Goal: Task Accomplishment & Management: Manage account settings

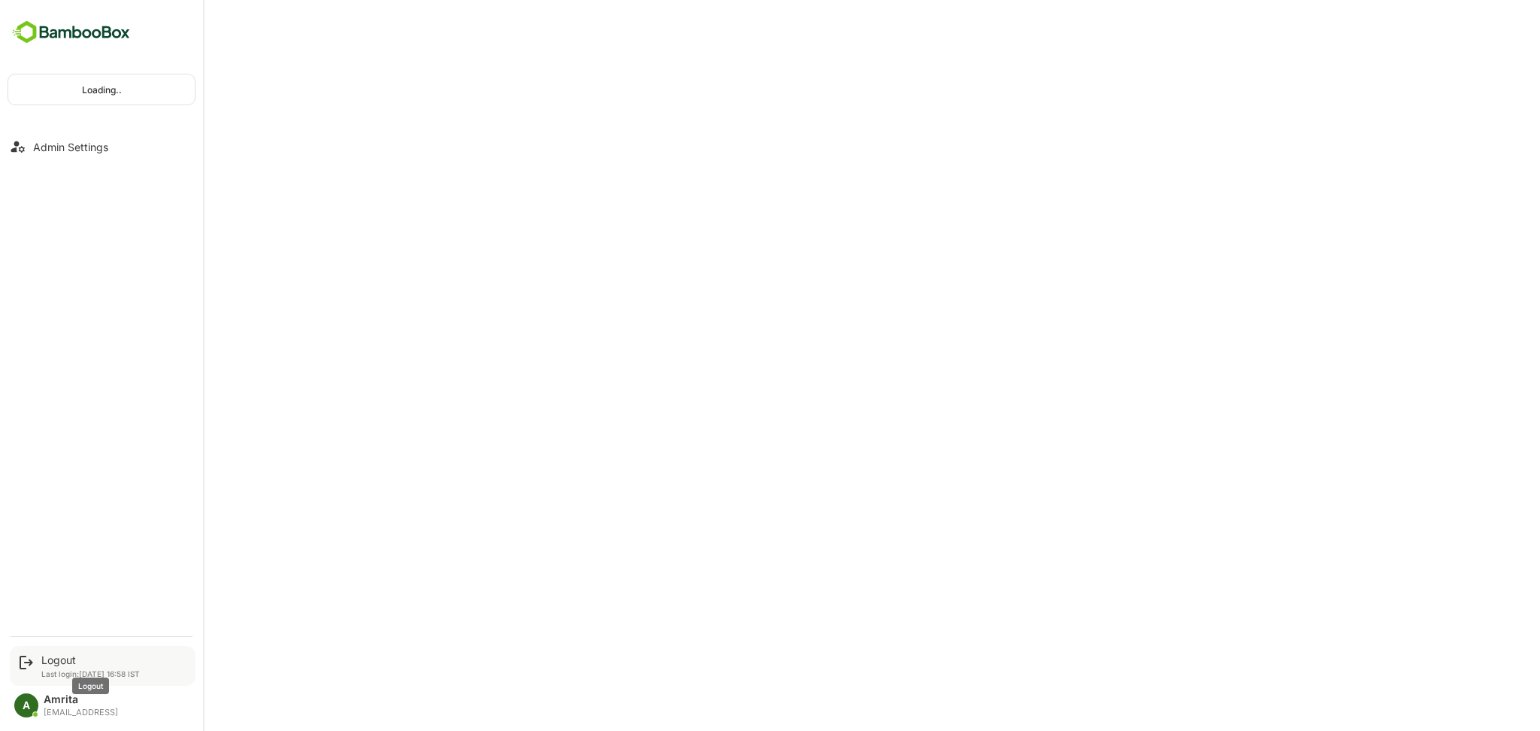
click at [50, 350] on div "Logout" at bounding box center [90, 660] width 99 height 13
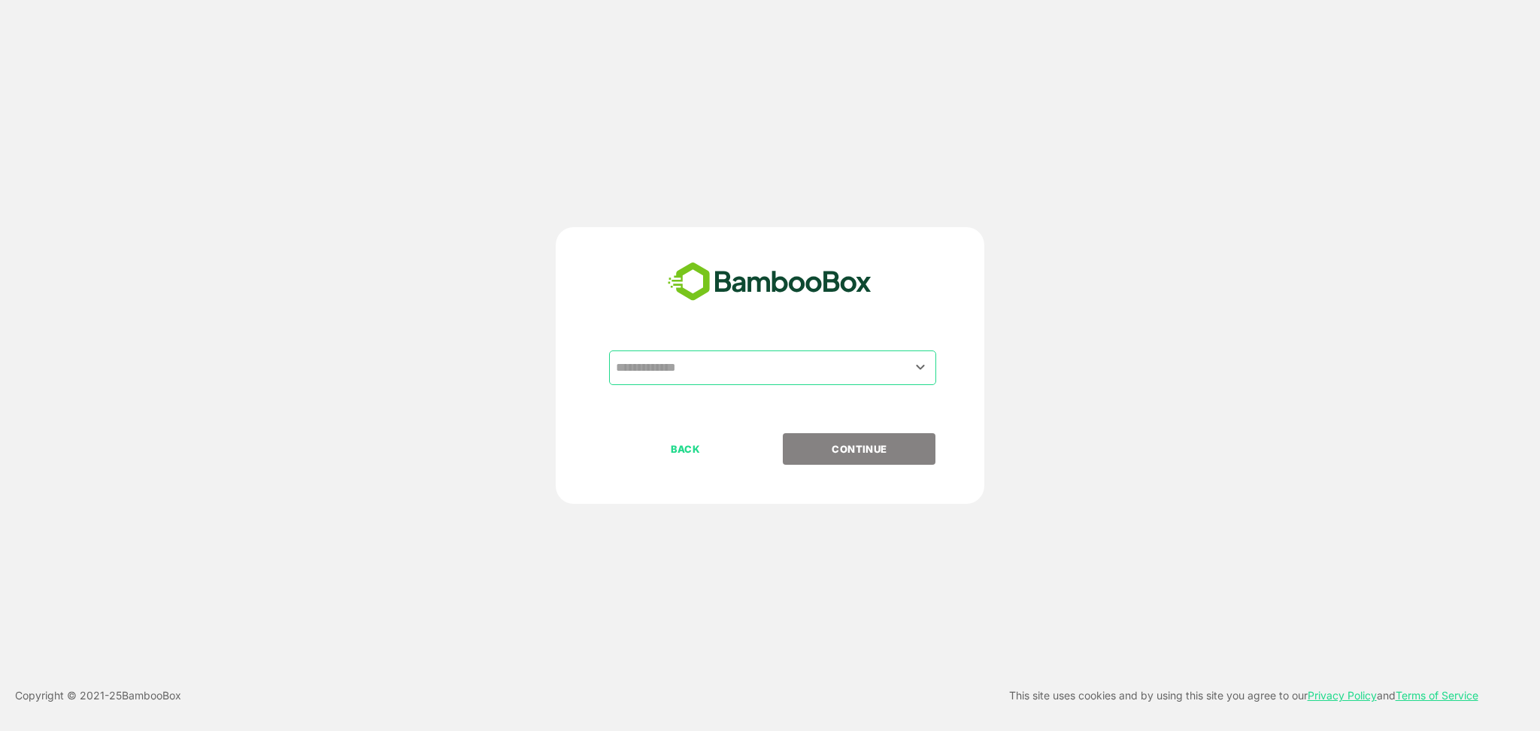
click at [729, 350] on input "text" at bounding box center [772, 367] width 321 height 29
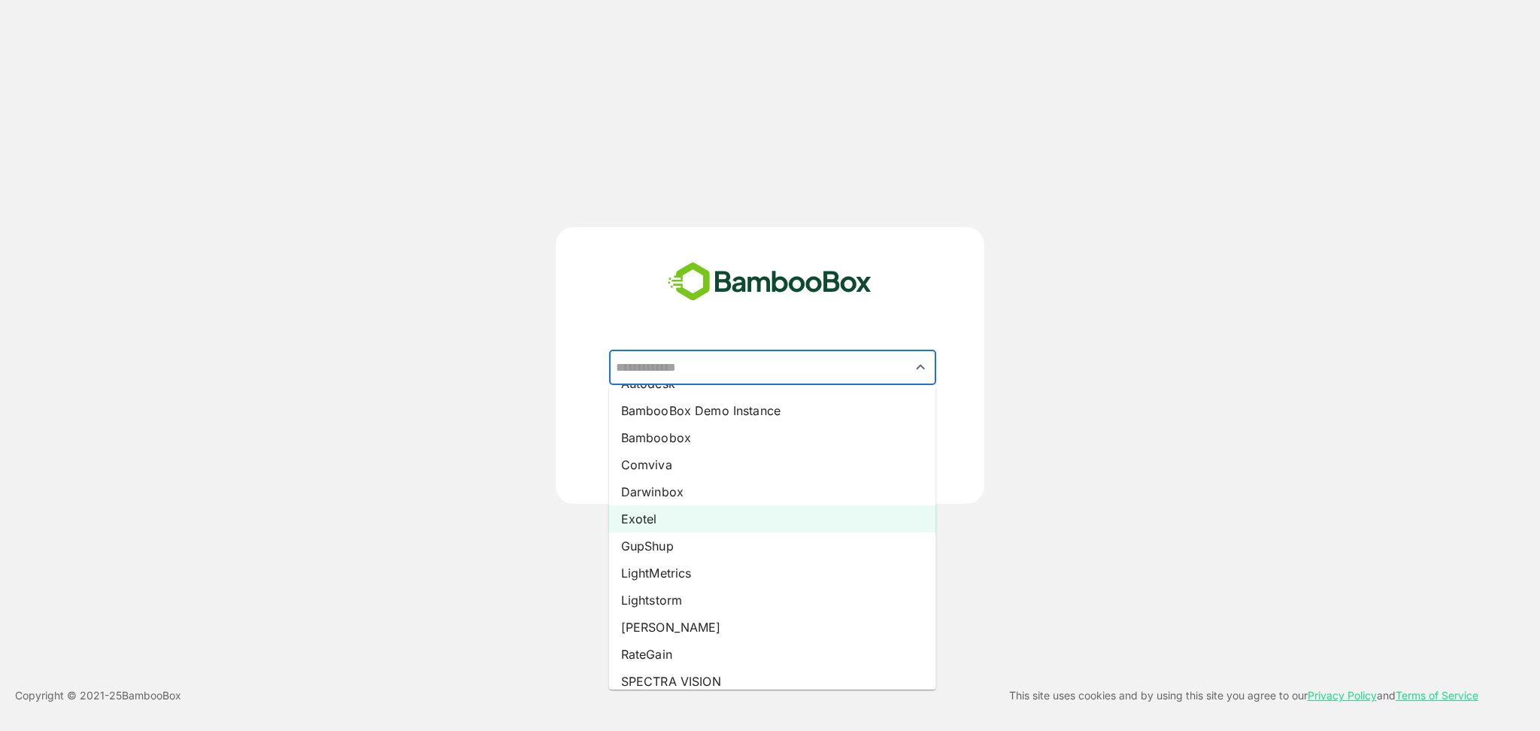
scroll to position [76, 0]
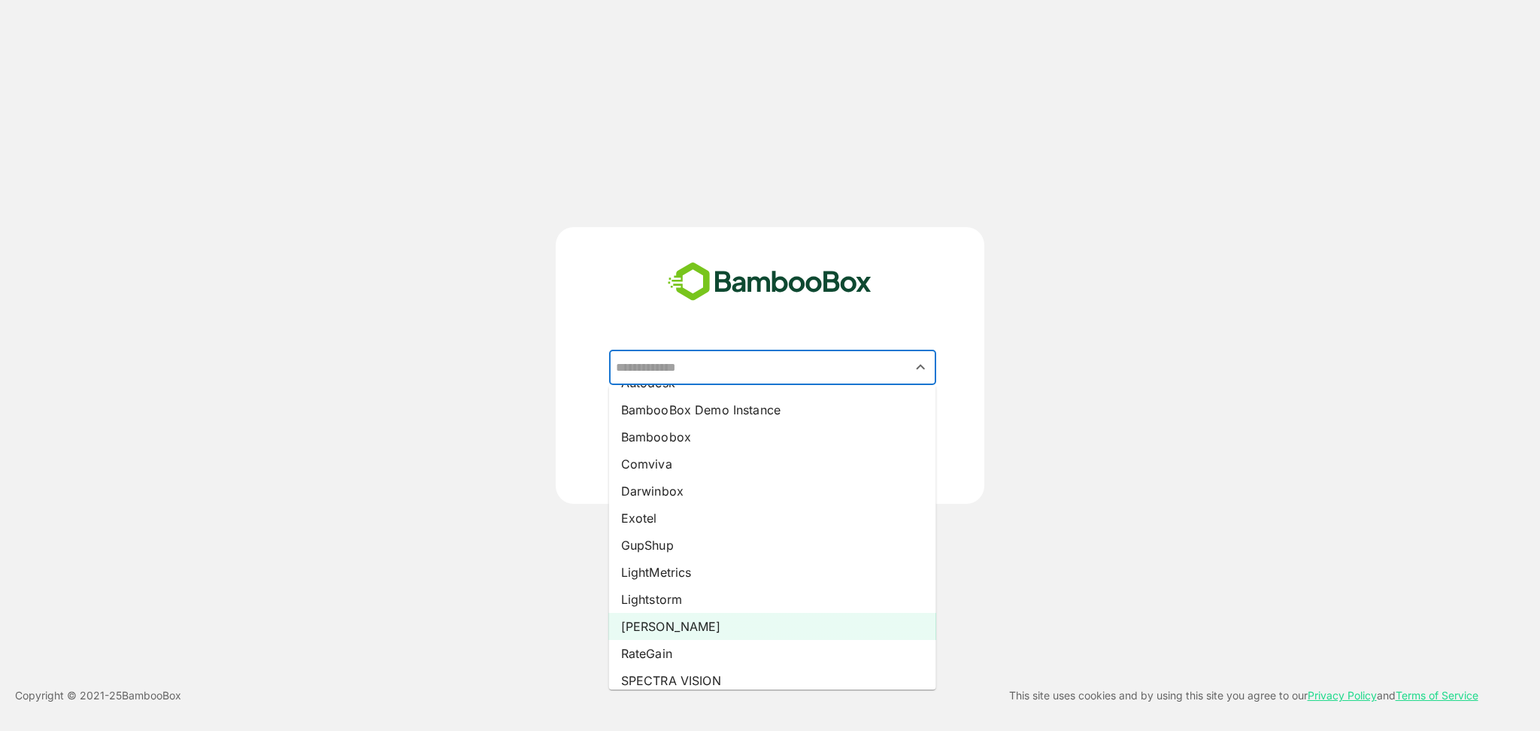
click at [668, 350] on li "[PERSON_NAME]" at bounding box center [772, 626] width 327 height 27
type input "*****"
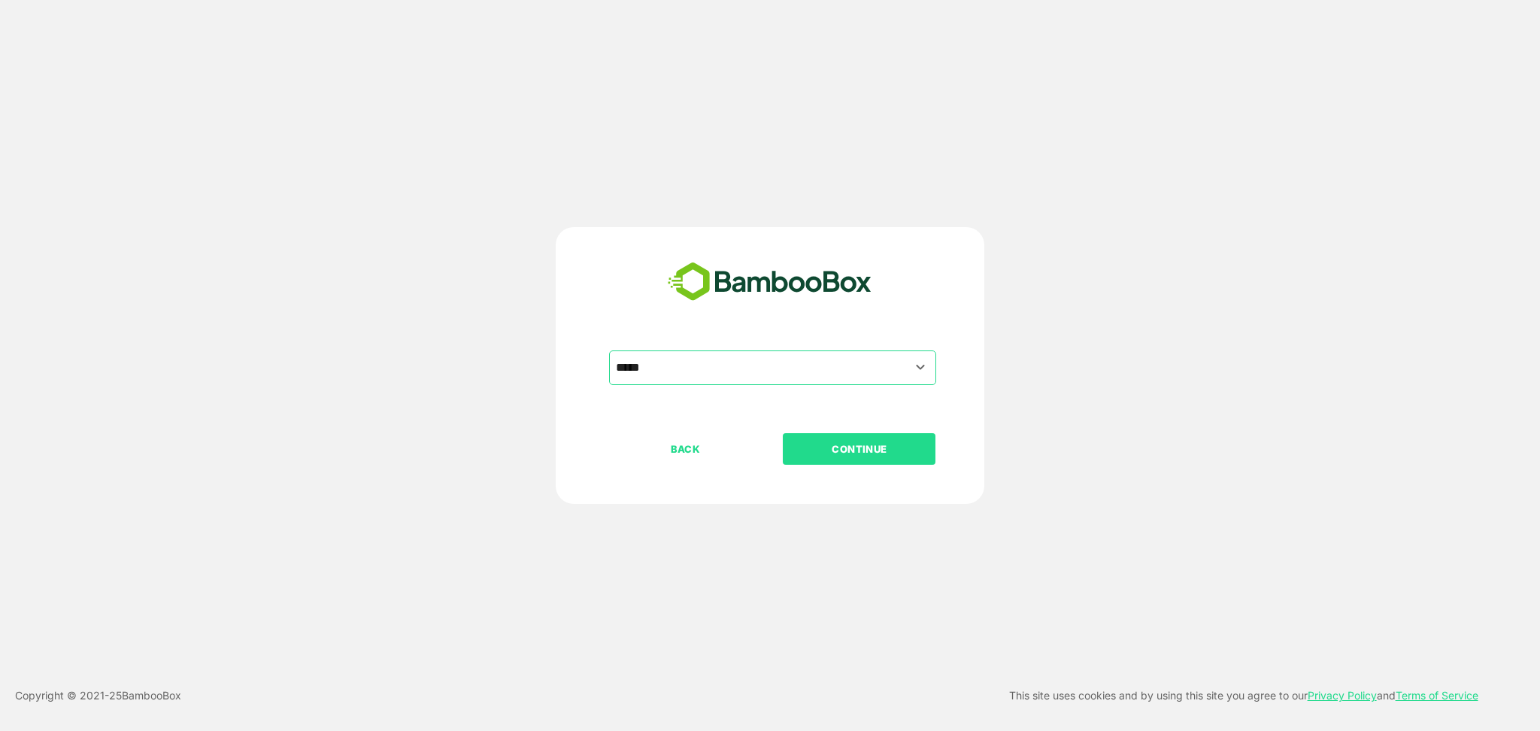
click at [816, 350] on button "CONTINUE" at bounding box center [859, 449] width 153 height 32
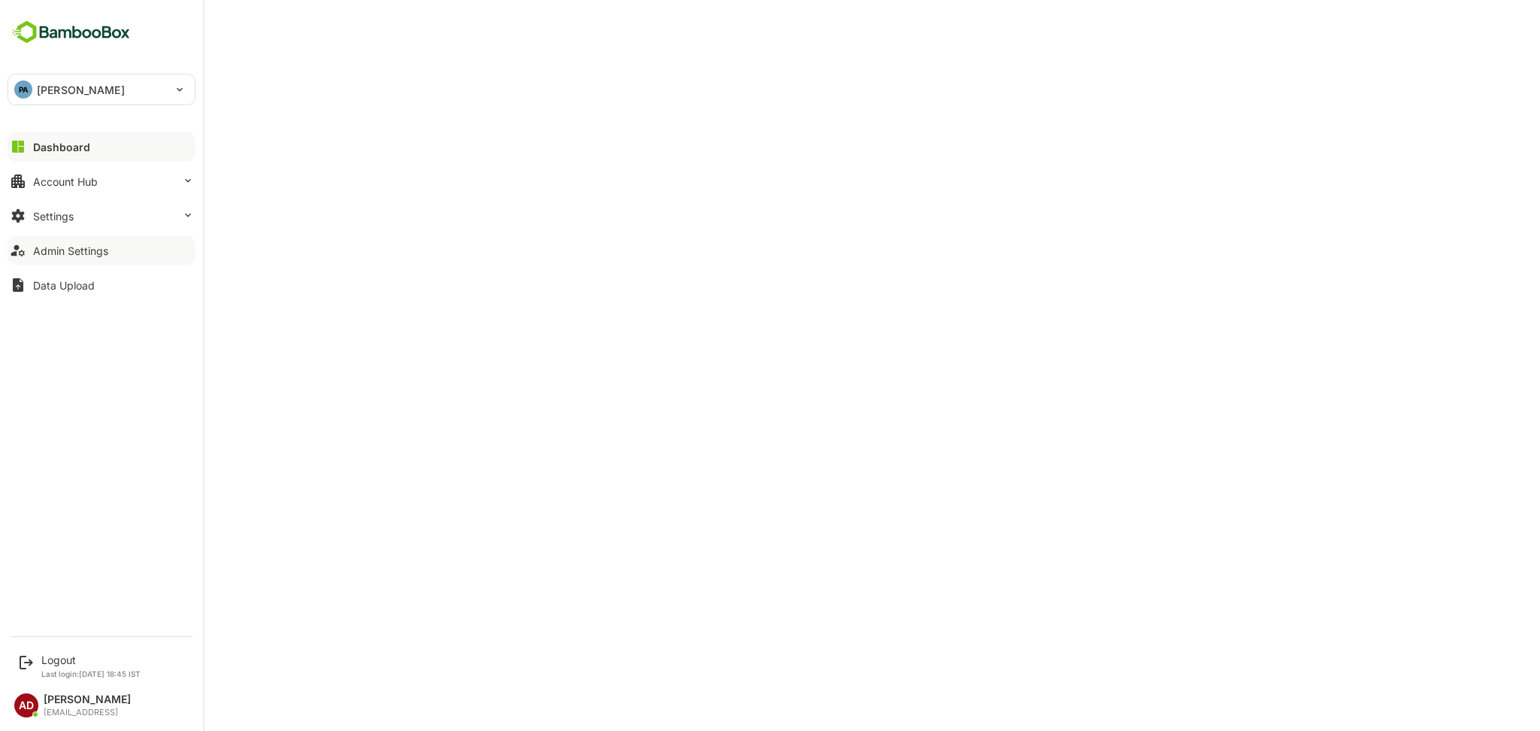
click at [114, 256] on button "Admin Settings" at bounding box center [102, 250] width 188 height 30
click at [119, 219] on button "Settings" at bounding box center [102, 216] width 188 height 30
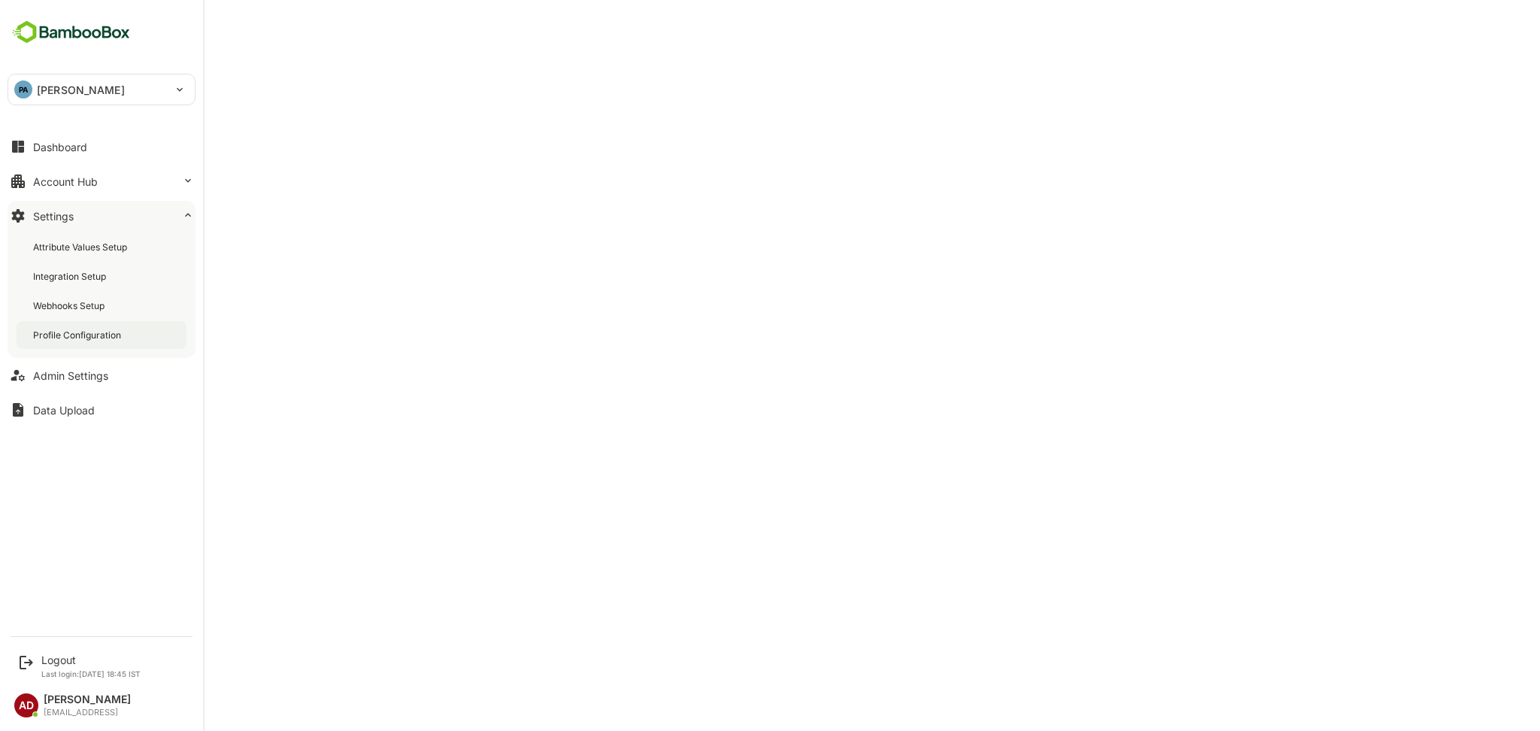
click at [118, 331] on div "Profile Configuration" at bounding box center [78, 335] width 91 height 13
